Goal: Transaction & Acquisition: Purchase product/service

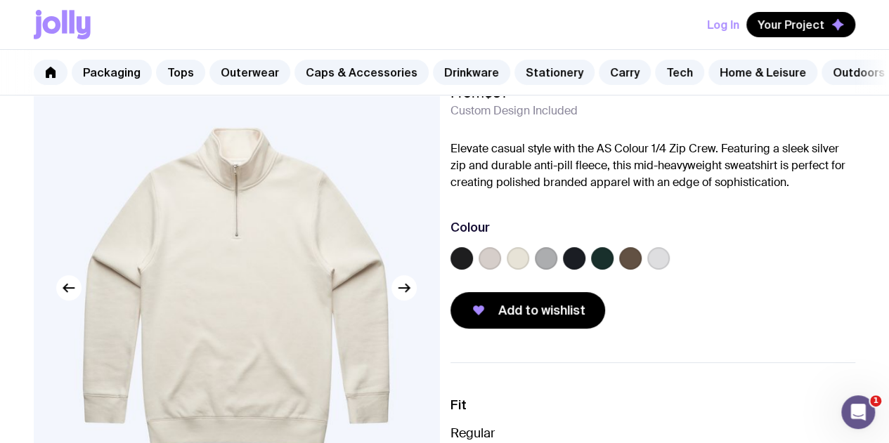
click at [585, 270] on label at bounding box center [574, 258] width 22 height 22
click at [0, 0] on input "radio" at bounding box center [0, 0] width 0 height 0
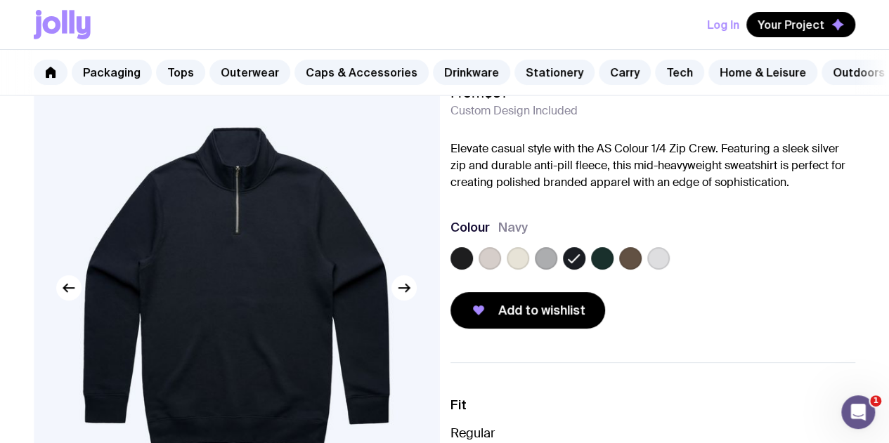
click at [473, 270] on label at bounding box center [461, 258] width 22 height 22
click at [0, 0] on input "radio" at bounding box center [0, 0] width 0 height 0
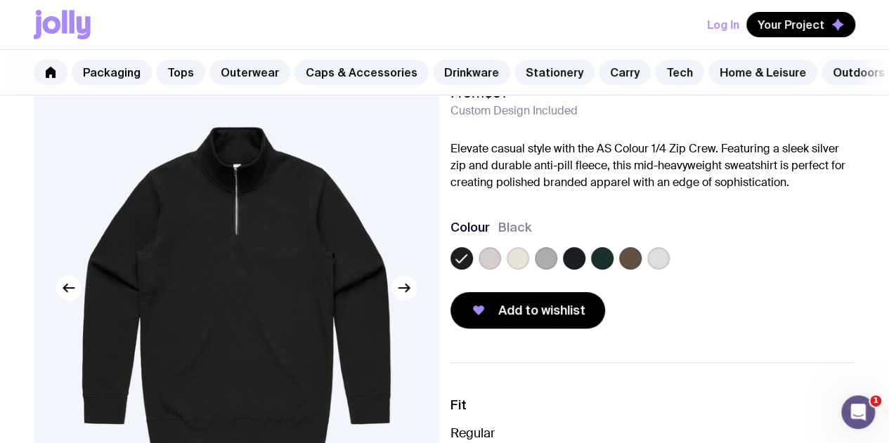
click at [415, 306] on img at bounding box center [236, 288] width 405 height 486
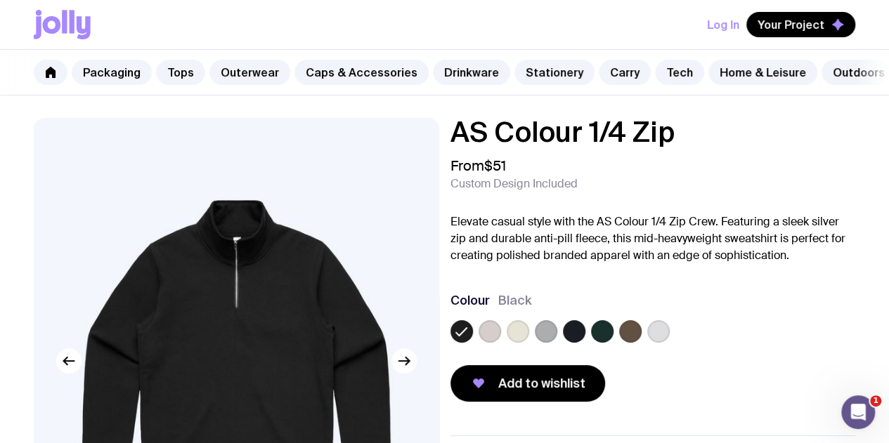
click at [529, 343] on label at bounding box center [518, 331] width 22 height 22
click at [0, 0] on input "radio" at bounding box center [0, 0] width 0 height 0
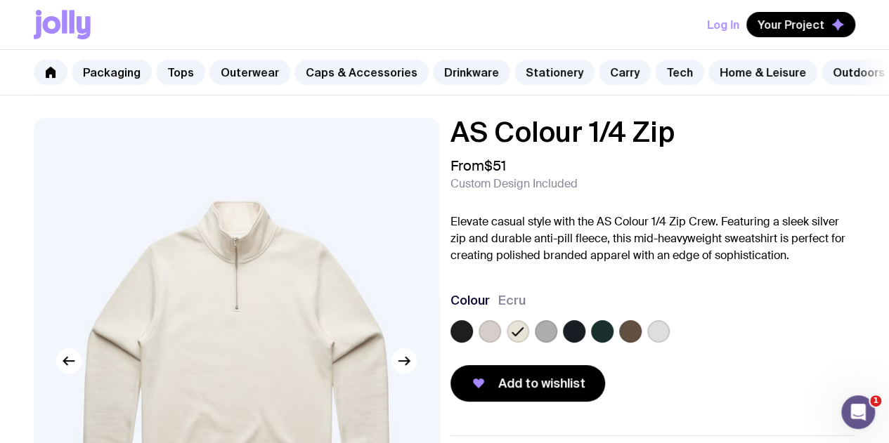
click at [501, 343] on div at bounding box center [490, 331] width 22 height 22
click at [585, 343] on label at bounding box center [574, 331] width 22 height 22
click at [0, 0] on input "radio" at bounding box center [0, 0] width 0 height 0
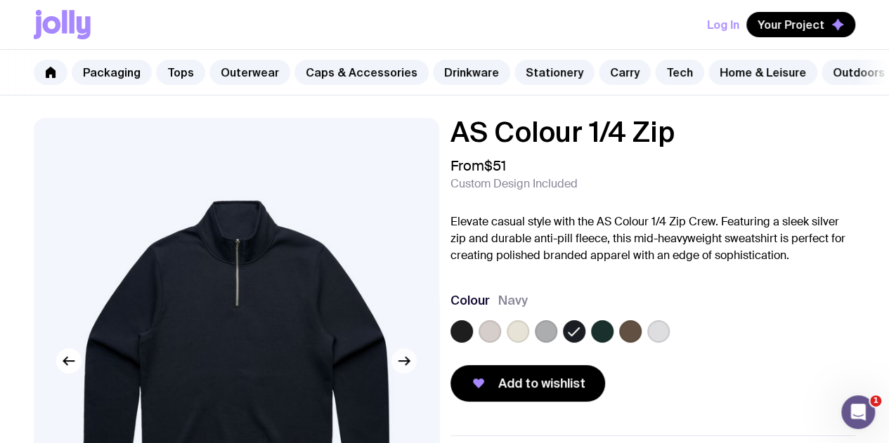
click at [409, 370] on icon "button" at bounding box center [404, 361] width 17 height 17
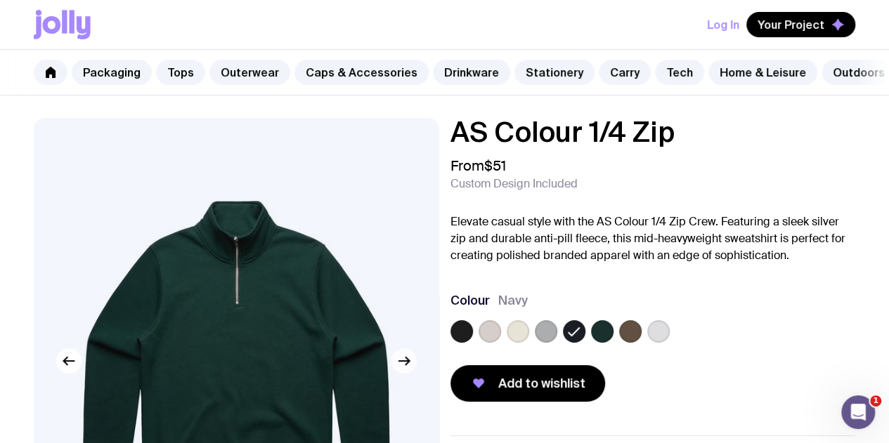
click at [409, 370] on icon "button" at bounding box center [404, 361] width 17 height 17
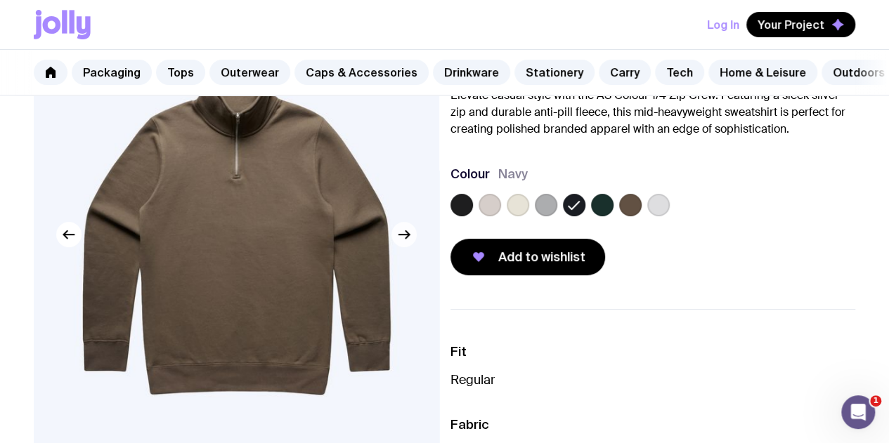
scroll to position [127, 0]
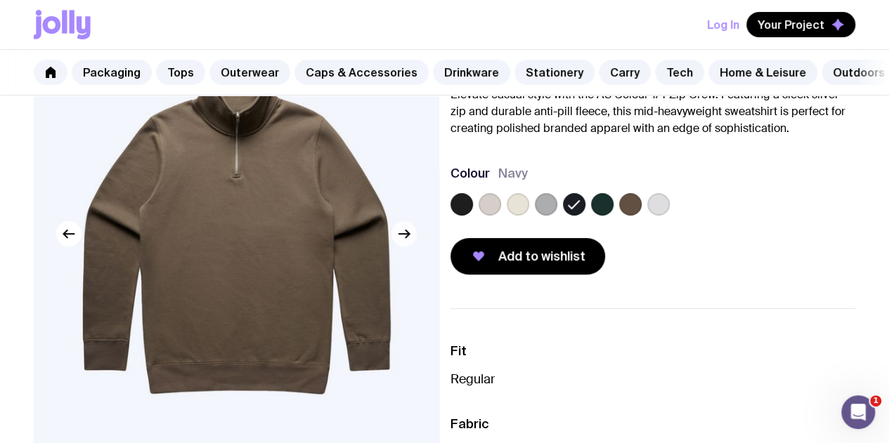
click at [410, 247] on button "button" at bounding box center [403, 233] width 25 height 25
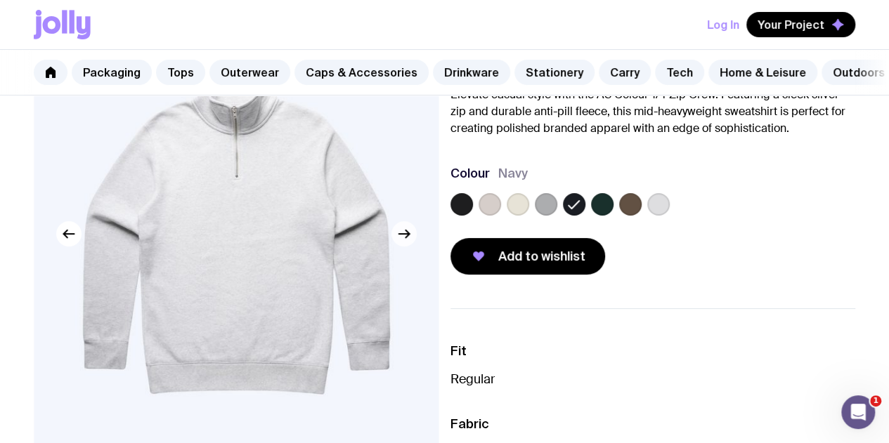
click at [410, 242] on icon "button" at bounding box center [404, 234] width 17 height 17
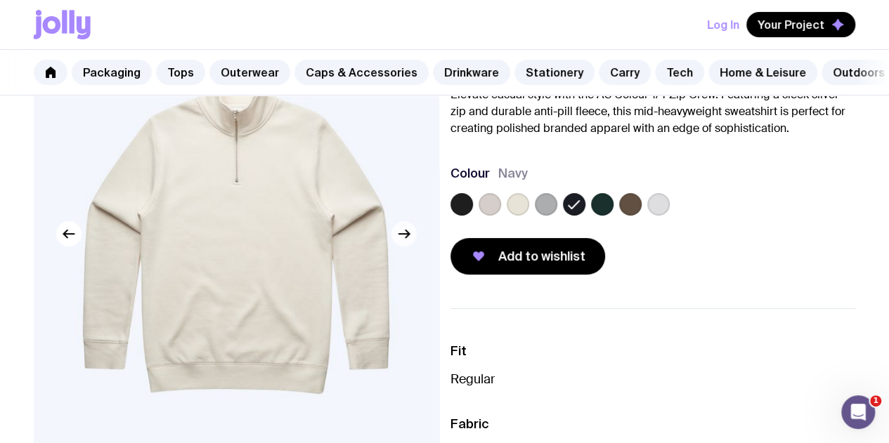
click at [410, 242] on icon "button" at bounding box center [404, 234] width 17 height 17
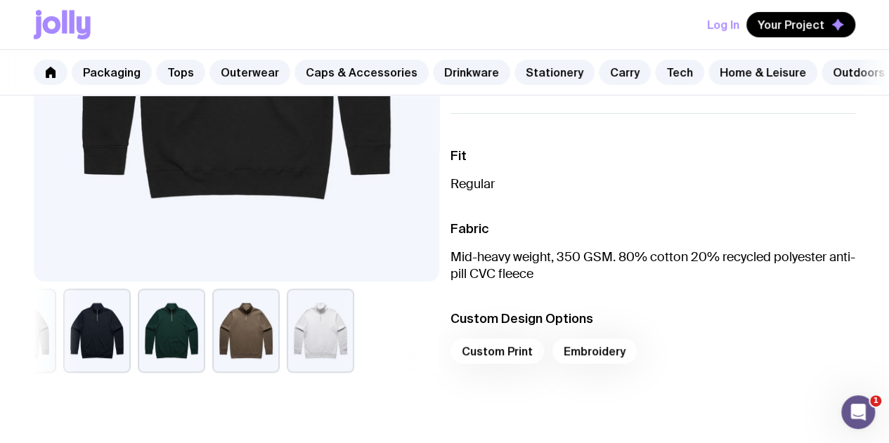
scroll to position [329, 0]
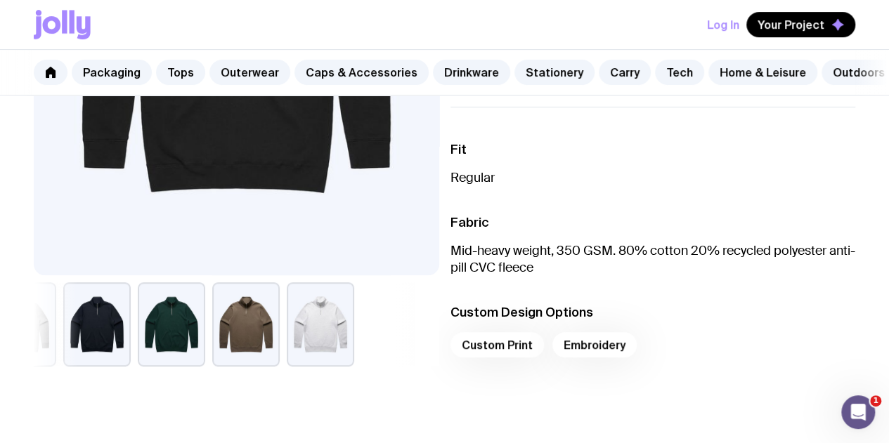
click at [205, 325] on button "button" at bounding box center [171, 325] width 67 height 84
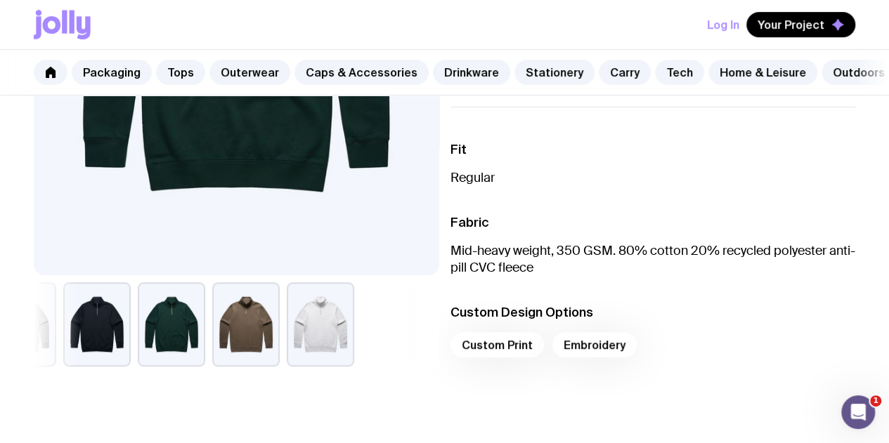
click at [131, 352] on button "button" at bounding box center [96, 325] width 67 height 84
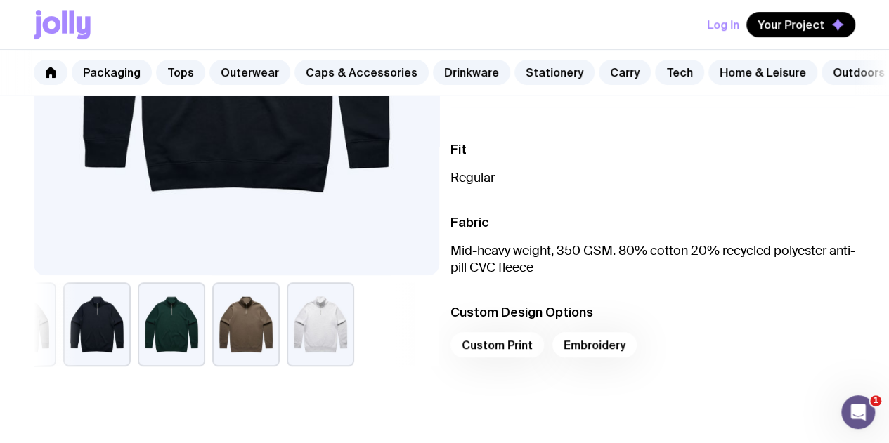
scroll to position [0, 0]
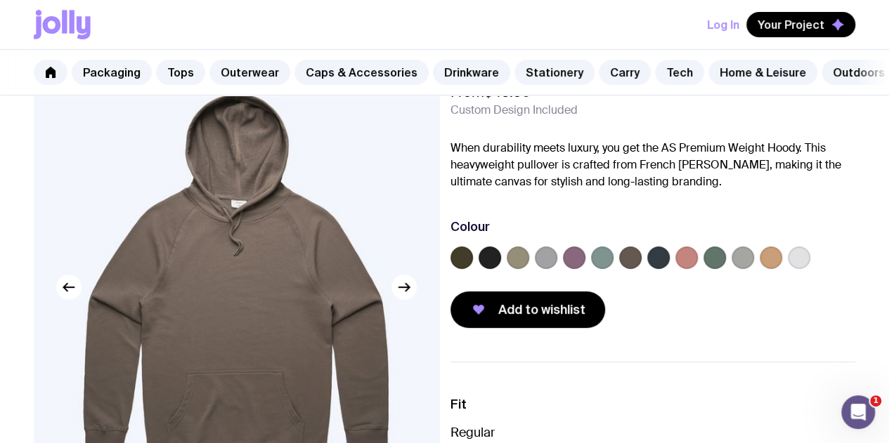
scroll to position [77, 0]
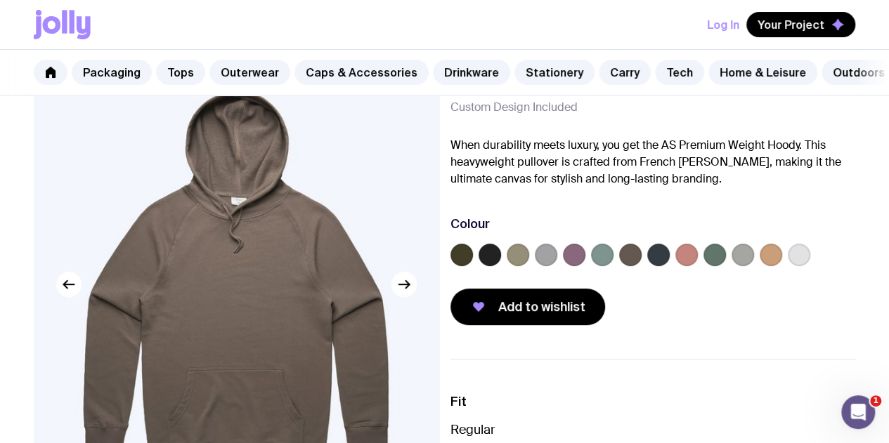
click at [510, 272] on div at bounding box center [653, 258] width 406 height 28
click at [501, 264] on label at bounding box center [490, 255] width 22 height 22
click at [0, 0] on input "radio" at bounding box center [0, 0] width 0 height 0
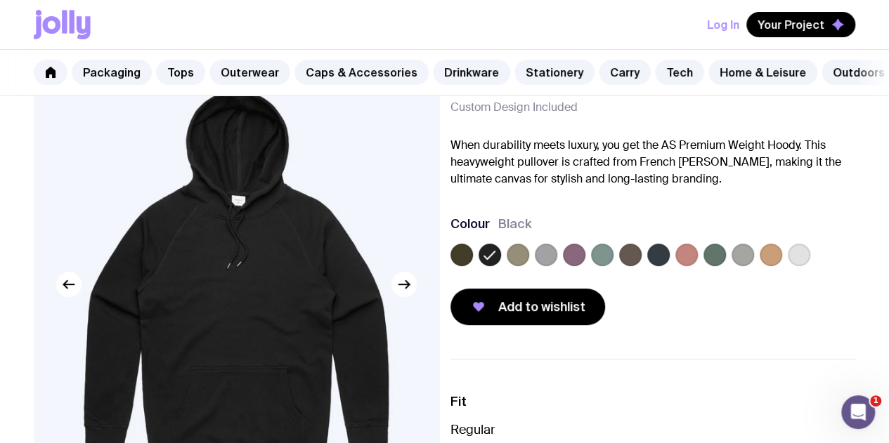
click at [582, 255] on div at bounding box center [653, 258] width 406 height 28
click at [557, 261] on label at bounding box center [546, 255] width 22 height 22
click at [0, 0] on input "radio" at bounding box center [0, 0] width 0 height 0
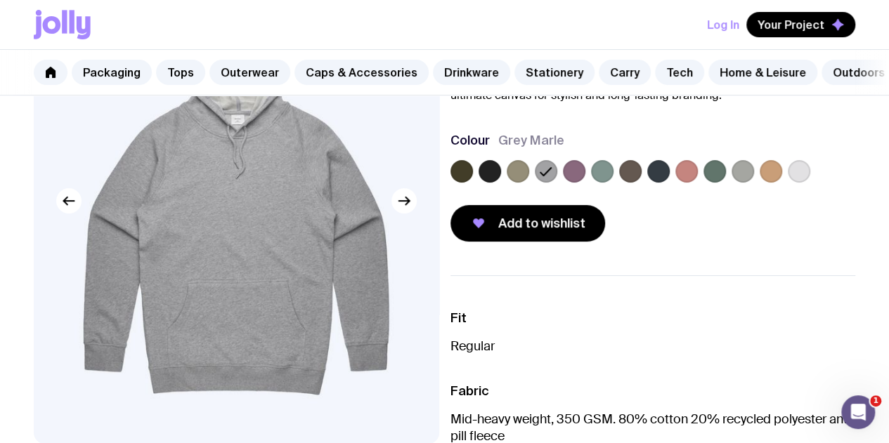
scroll to position [0, 0]
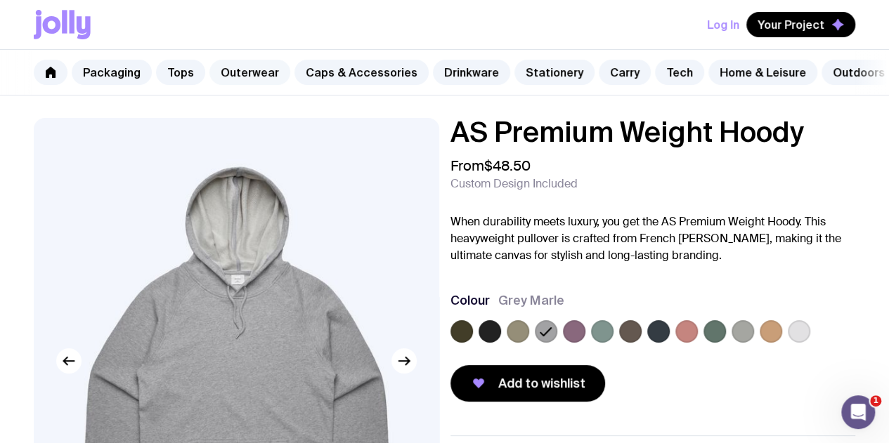
click at [239, 74] on link "Outerwear" at bounding box center [249, 72] width 81 height 25
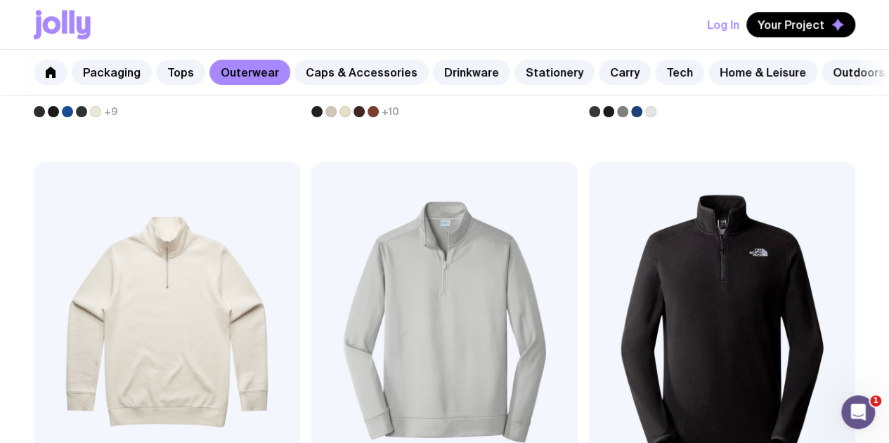
scroll to position [631, 0]
click at [589, 237] on img at bounding box center [722, 322] width 266 height 320
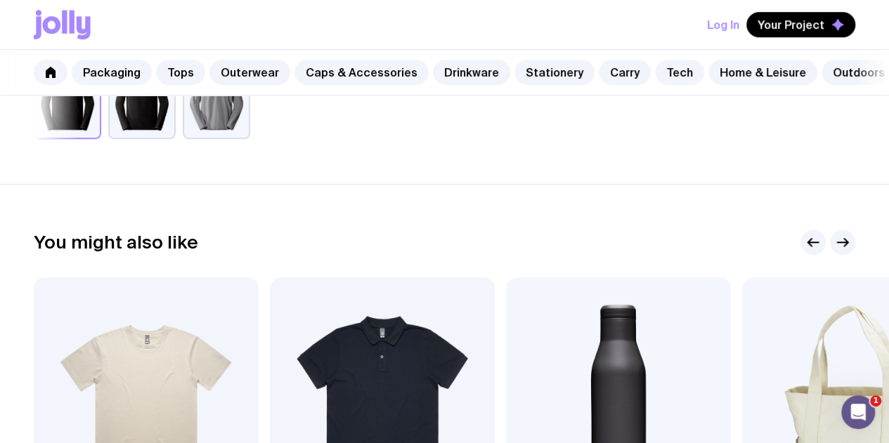
scroll to position [409, 0]
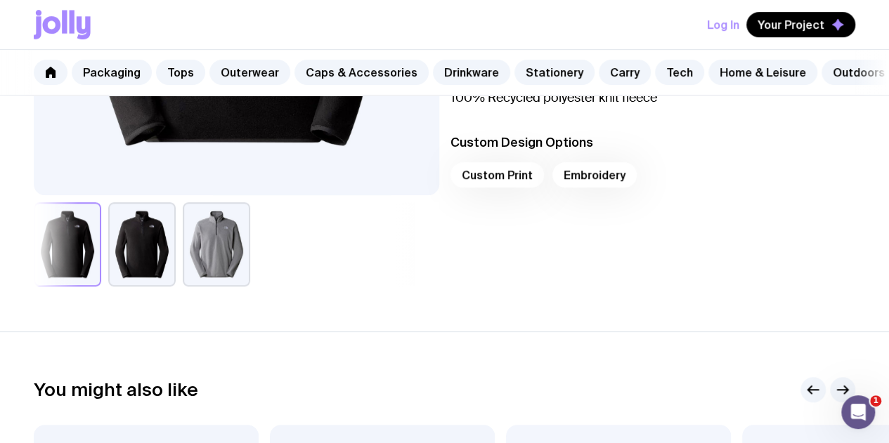
click at [176, 266] on button "button" at bounding box center [141, 244] width 67 height 84
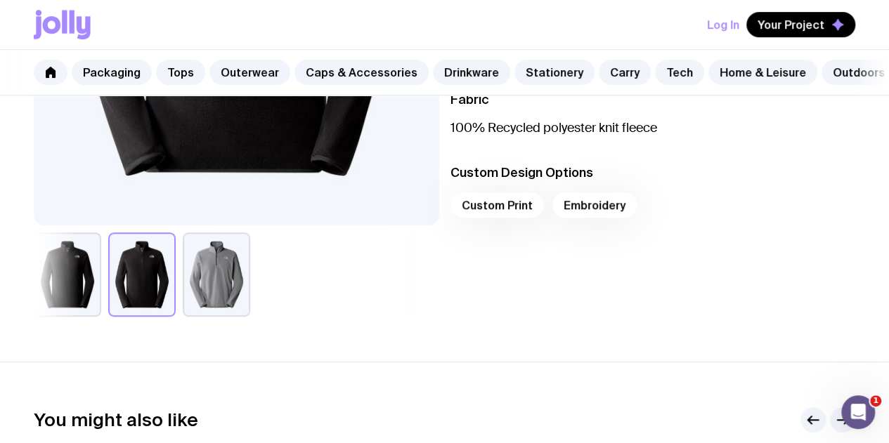
scroll to position [380, 0]
click at [85, 279] on button "button" at bounding box center [67, 274] width 67 height 84
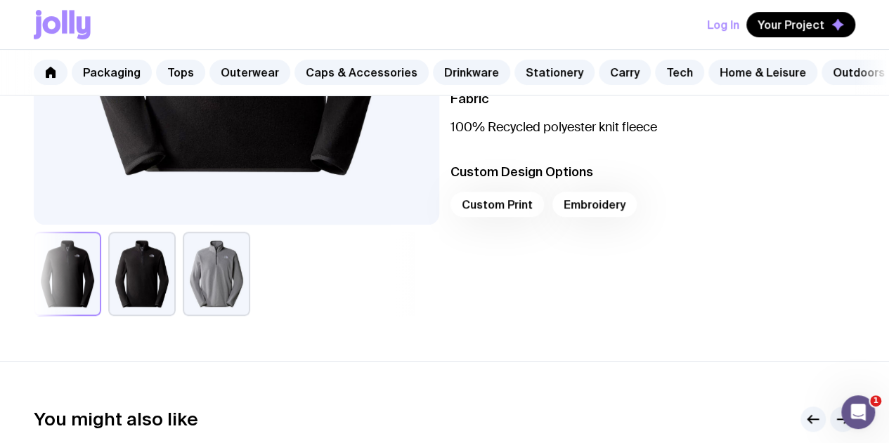
click at [226, 283] on button "button" at bounding box center [216, 274] width 67 height 84
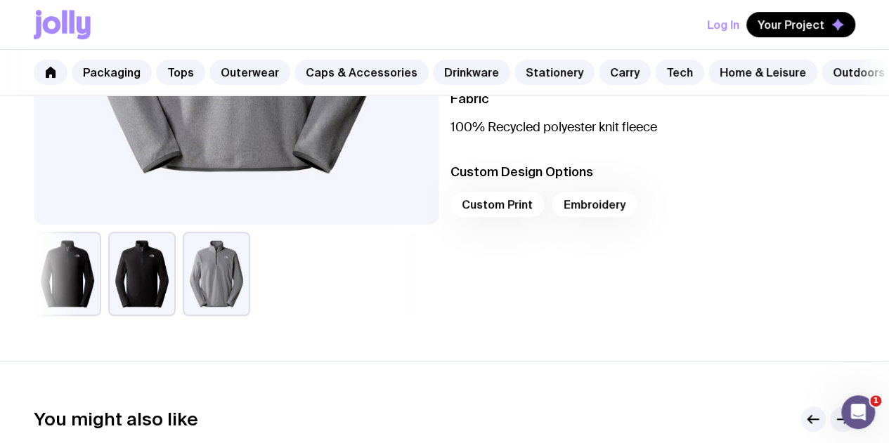
click at [150, 275] on button "button" at bounding box center [141, 274] width 67 height 84
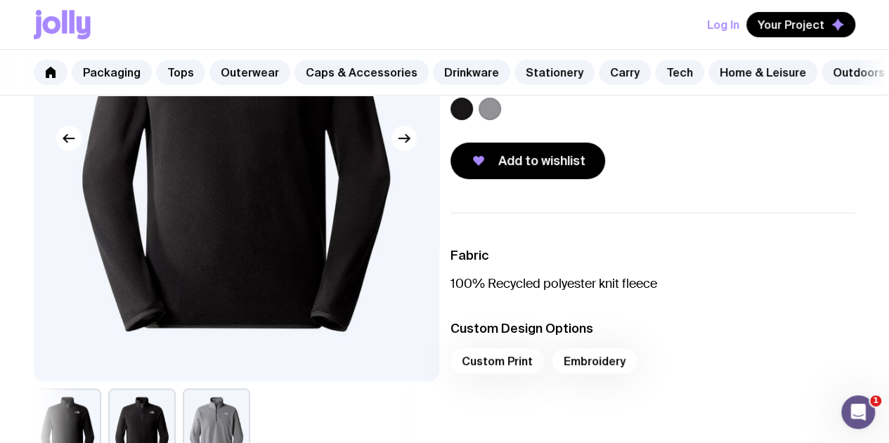
scroll to position [0, 0]
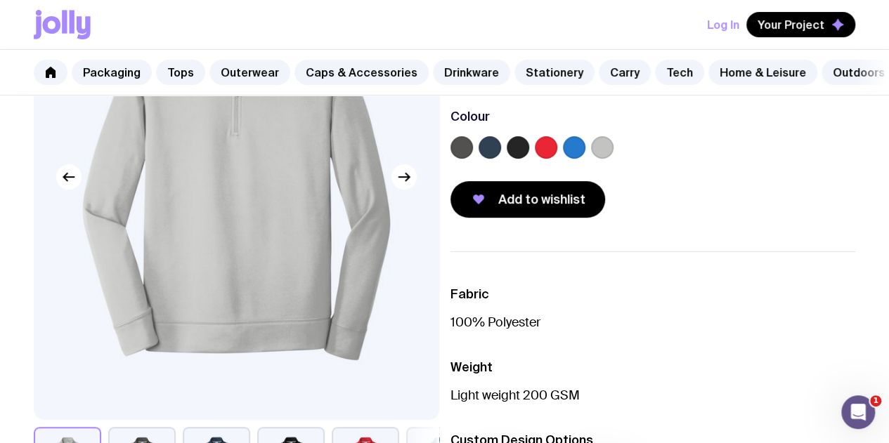
scroll to position [183, 0]
click at [397, 186] on icon "button" at bounding box center [404, 177] width 17 height 17
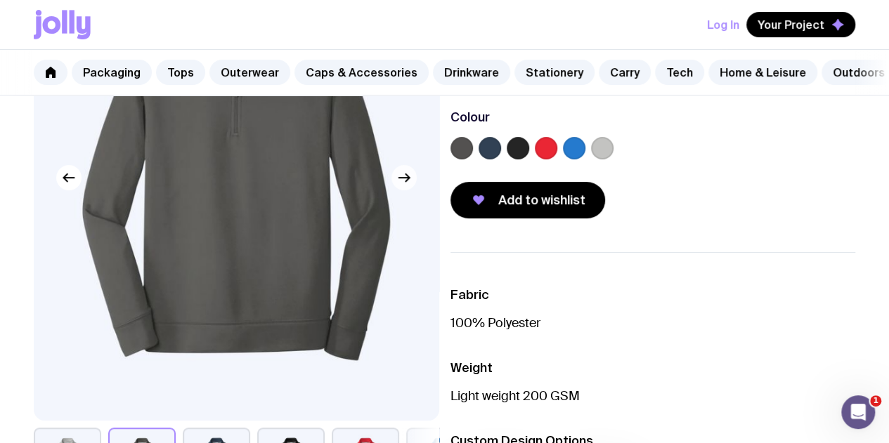
click at [403, 186] on icon "button" at bounding box center [404, 177] width 17 height 17
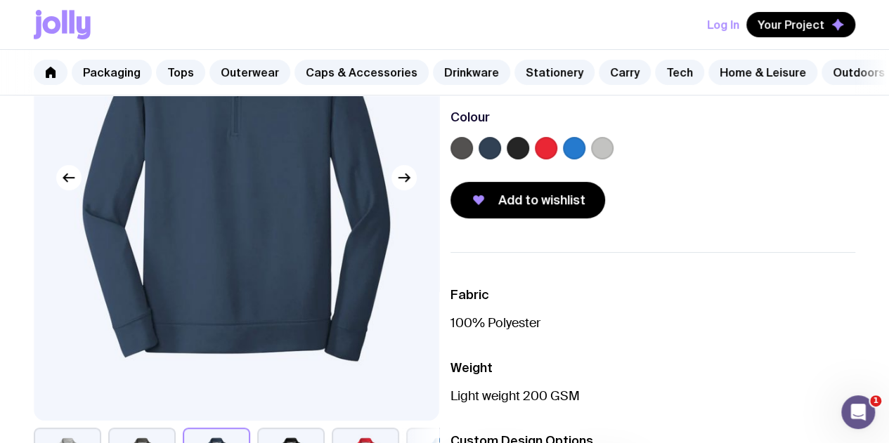
click at [529, 154] on label at bounding box center [518, 148] width 22 height 22
click at [0, 0] on input "radio" at bounding box center [0, 0] width 0 height 0
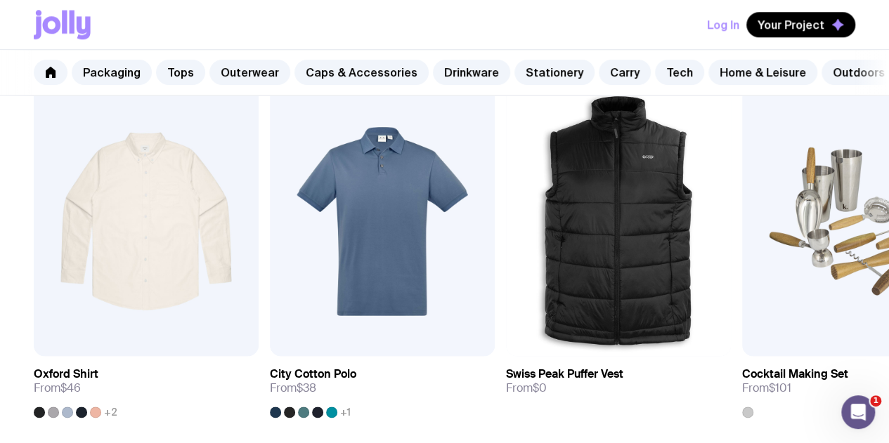
scroll to position [765, 0]
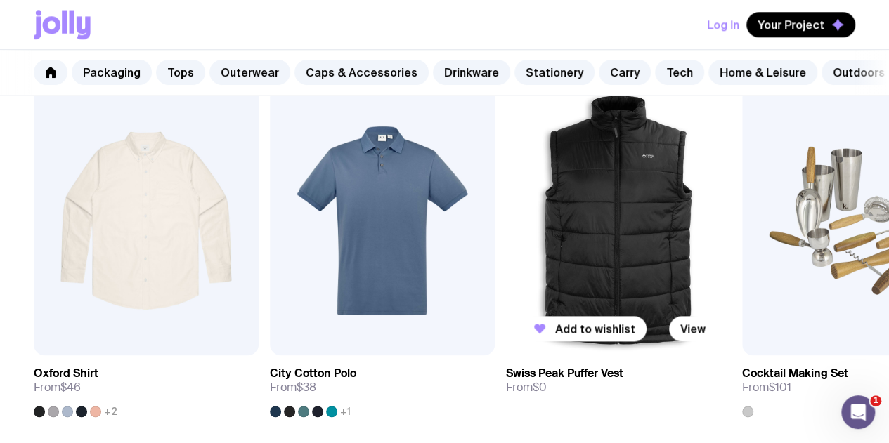
click at [647, 223] on img at bounding box center [618, 221] width 225 height 270
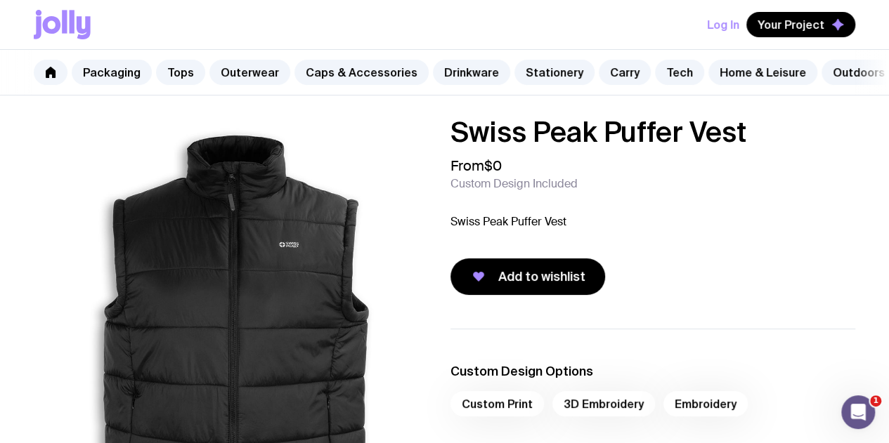
scroll to position [1, 0]
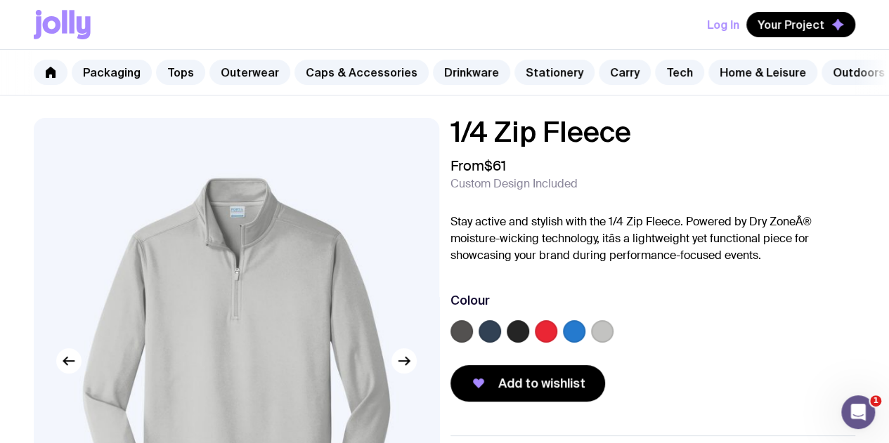
scroll to position [1, 0]
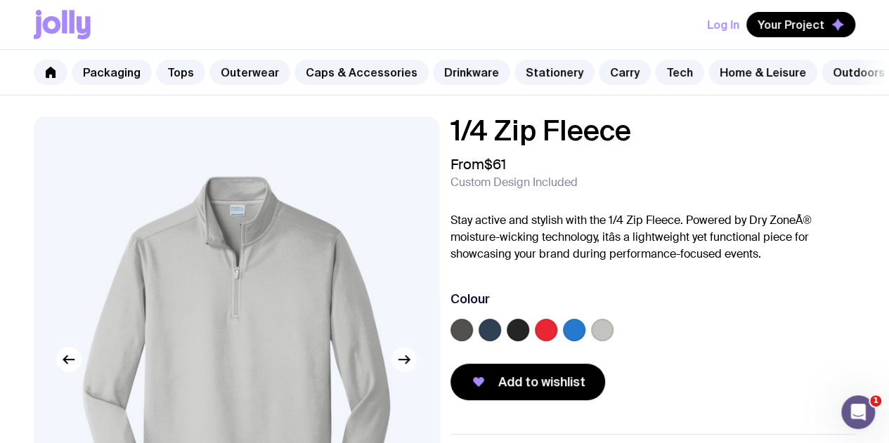
click at [402, 365] on icon "button" at bounding box center [404, 359] width 17 height 17
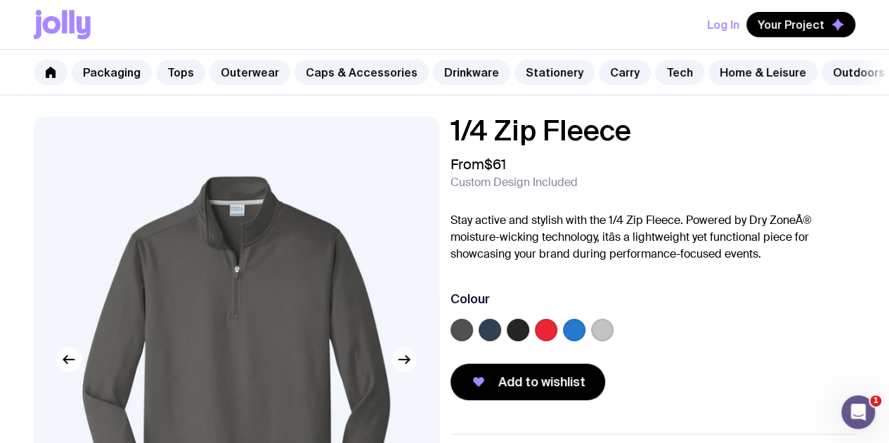
click at [403, 360] on icon "button" at bounding box center [403, 360] width 11 height 0
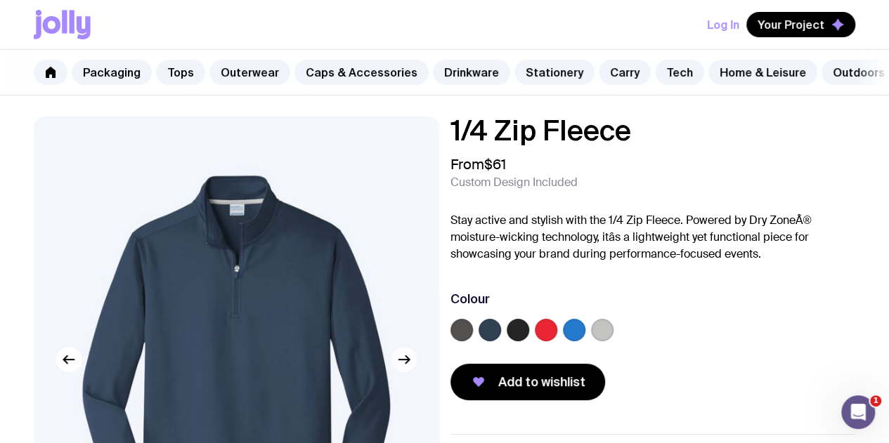
click at [403, 360] on icon "button" at bounding box center [403, 360] width 11 height 0
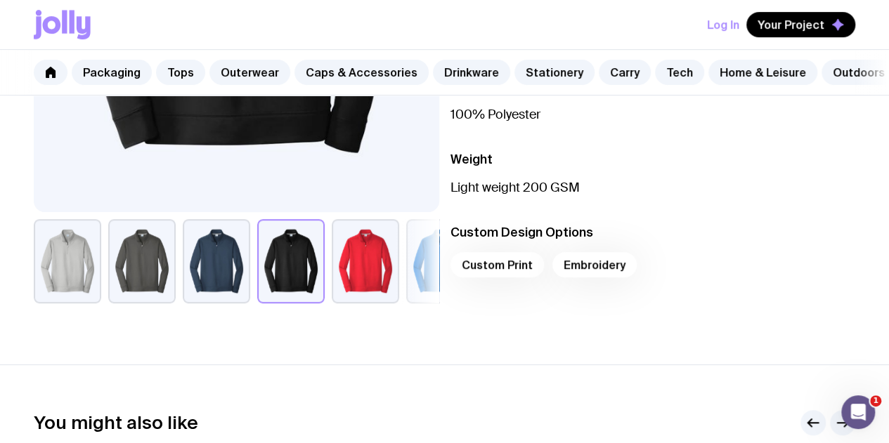
scroll to position [391, 0]
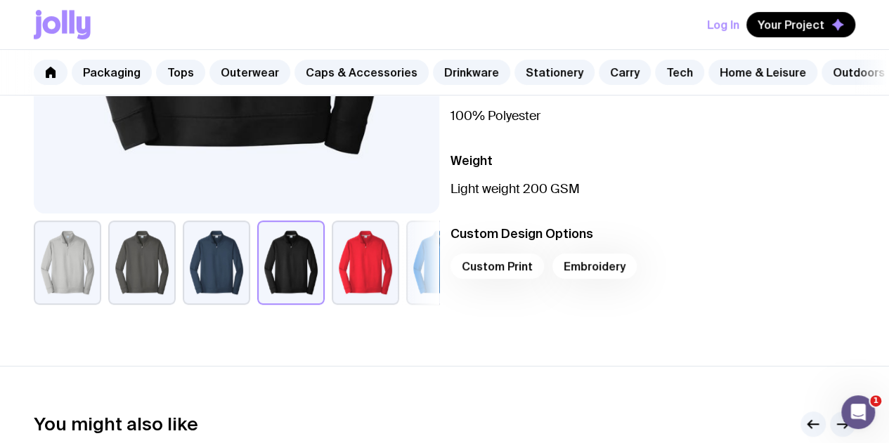
click at [294, 275] on button "button" at bounding box center [290, 263] width 67 height 84
click at [247, 286] on button "button" at bounding box center [216, 263] width 67 height 84
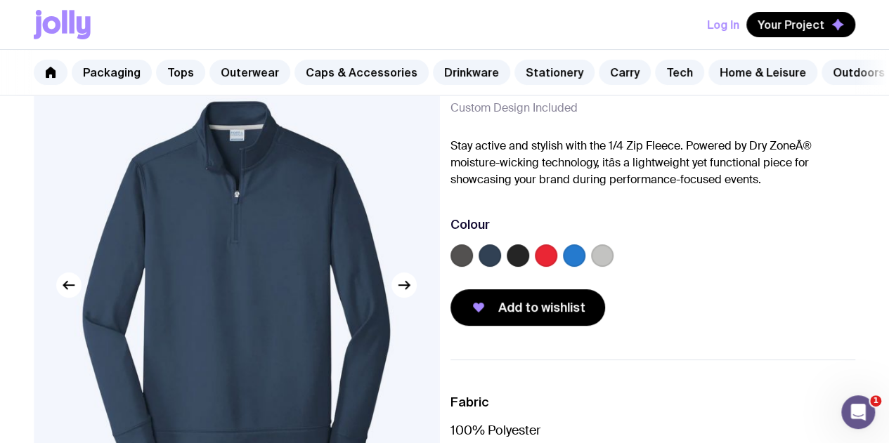
scroll to position [0, 0]
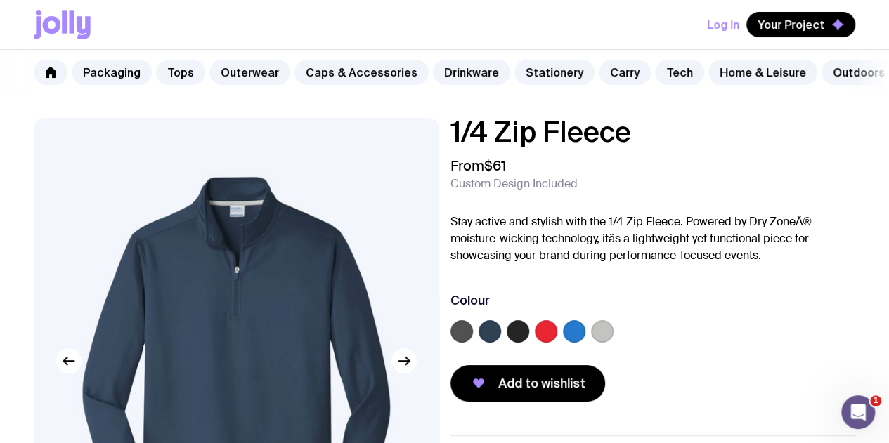
click at [529, 343] on label at bounding box center [518, 331] width 22 height 22
click at [0, 0] on input "radio" at bounding box center [0, 0] width 0 height 0
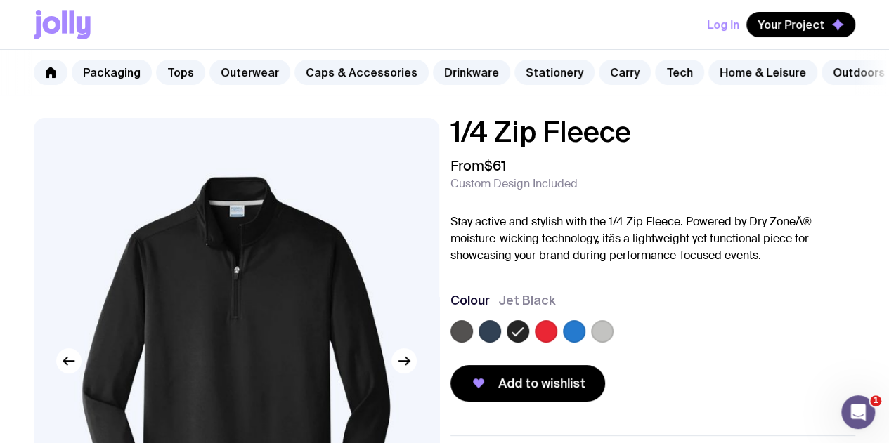
click at [501, 343] on label at bounding box center [490, 331] width 22 height 22
click at [0, 0] on input "radio" at bounding box center [0, 0] width 0 height 0
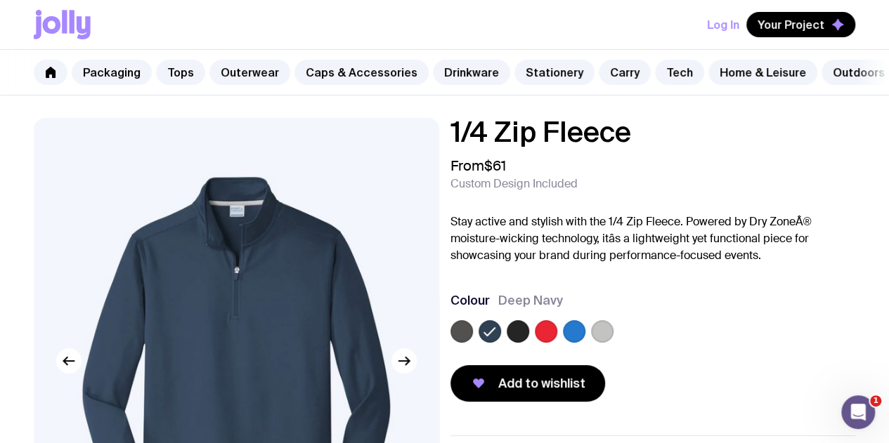
click at [473, 343] on label at bounding box center [461, 331] width 22 height 22
click at [0, 0] on input "radio" at bounding box center [0, 0] width 0 height 0
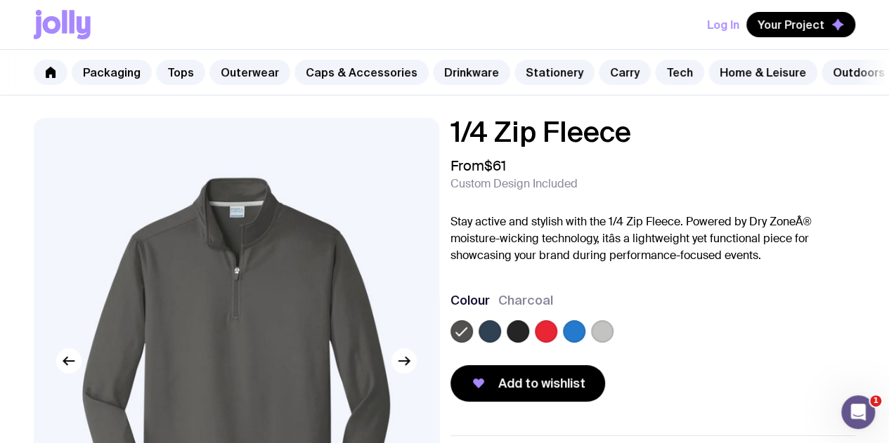
click at [416, 372] on img at bounding box center [236, 361] width 405 height 486
click at [219, 289] on img at bounding box center [236, 361] width 405 height 486
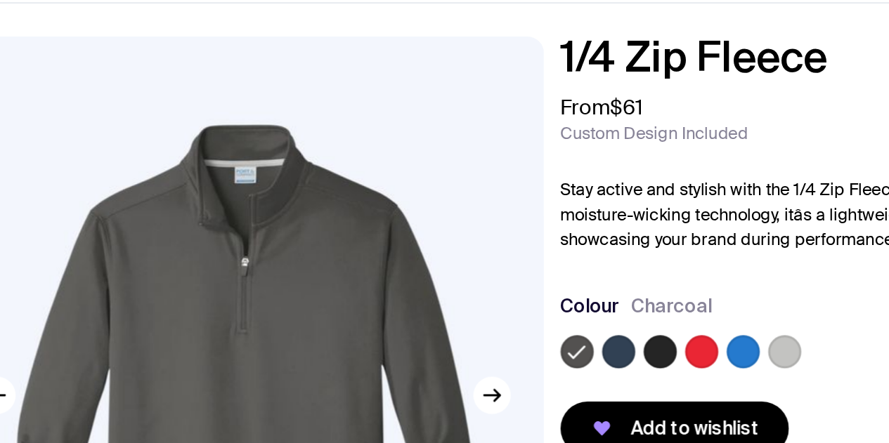
click at [529, 341] on label at bounding box center [518, 331] width 22 height 22
click at [0, 0] on input "radio" at bounding box center [0, 0] width 0 height 0
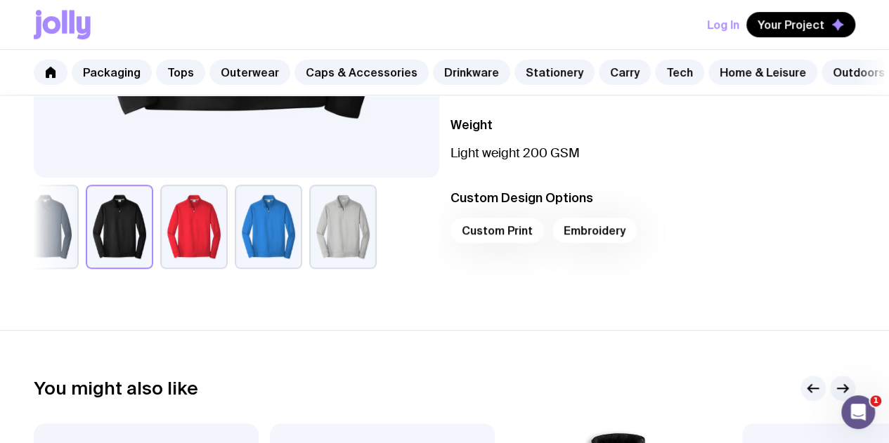
scroll to position [458, 0]
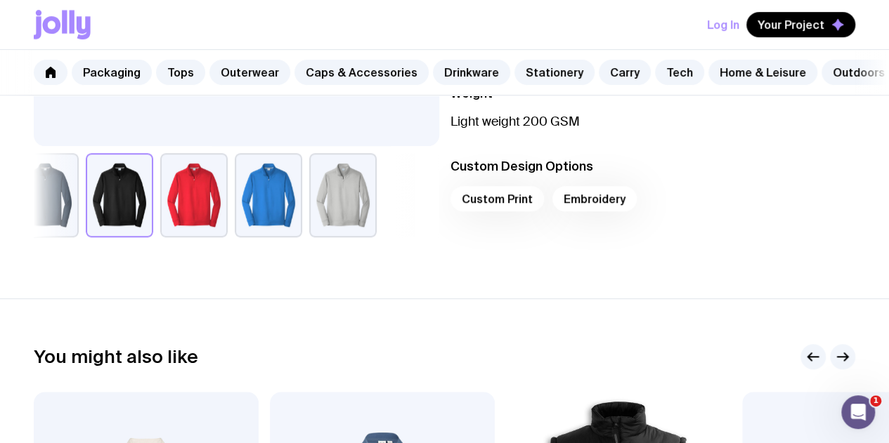
click at [302, 238] on button "button" at bounding box center [268, 195] width 67 height 84
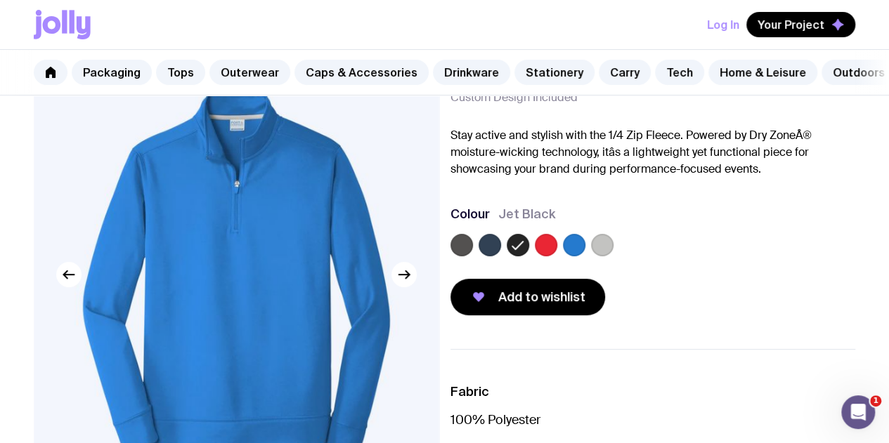
scroll to position [0, 0]
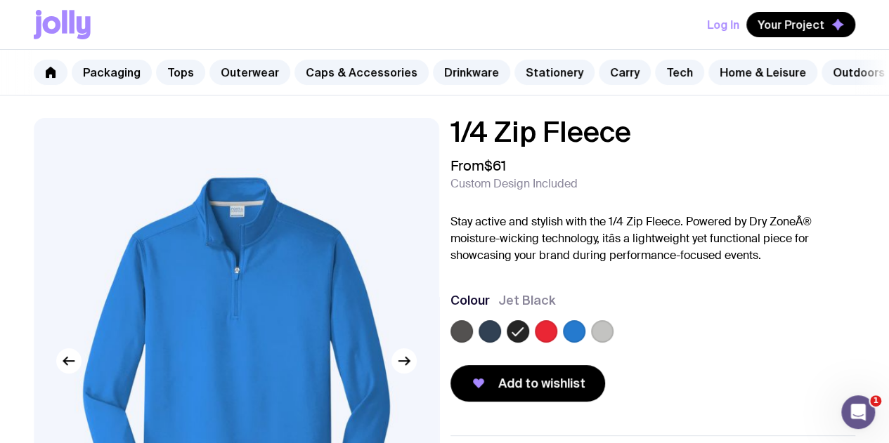
click at [609, 342] on div at bounding box center [653, 334] width 406 height 28
click at [614, 343] on label at bounding box center [602, 331] width 22 height 22
click at [0, 0] on input "radio" at bounding box center [0, 0] width 0 height 0
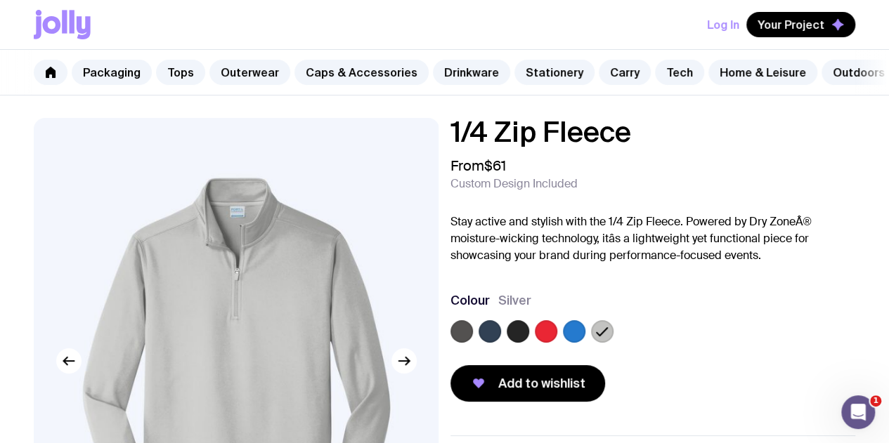
click at [529, 342] on label at bounding box center [518, 331] width 22 height 22
click at [0, 0] on input "radio" at bounding box center [0, 0] width 0 height 0
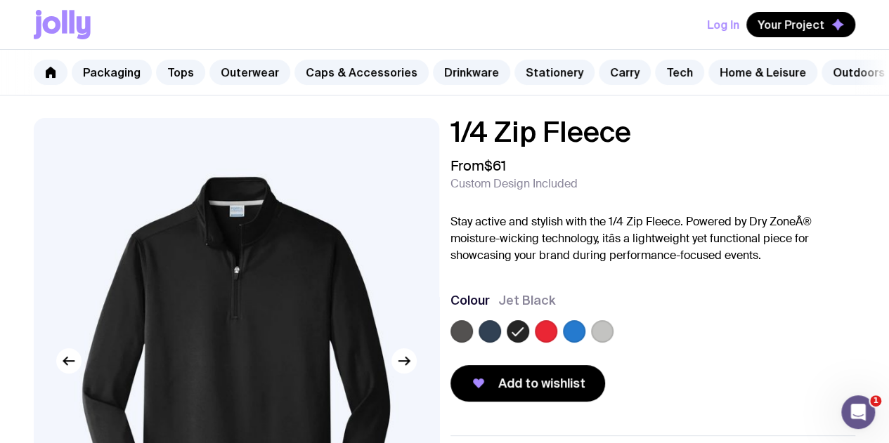
click at [501, 343] on label at bounding box center [490, 331] width 22 height 22
click at [0, 0] on input "radio" at bounding box center [0, 0] width 0 height 0
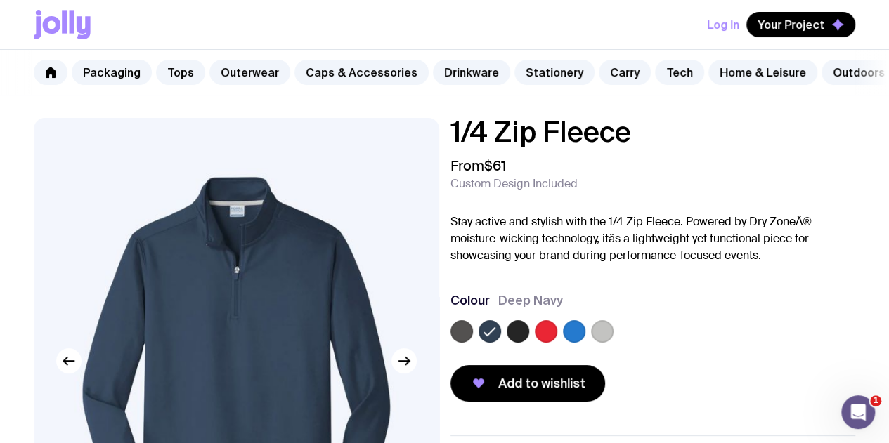
click at [529, 343] on label at bounding box center [518, 331] width 22 height 22
click at [0, 0] on input "radio" at bounding box center [0, 0] width 0 height 0
